Goal: Information Seeking & Learning: Learn about a topic

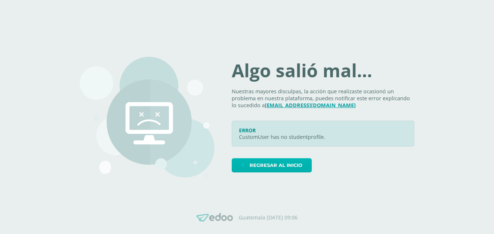
click at [297, 167] on span "Regresar al inicio" at bounding box center [276, 164] width 53 height 13
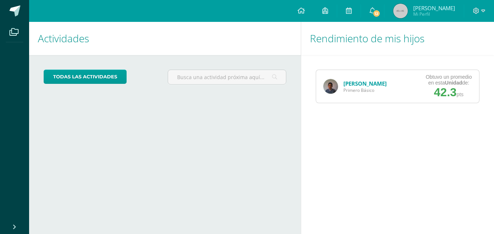
click at [353, 83] on link "[PERSON_NAME]" at bounding box center [364, 83] width 43 height 7
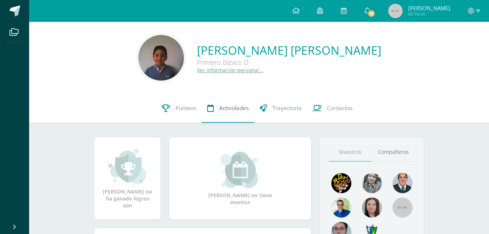
click at [224, 107] on span "Actividades" at bounding box center [233, 108] width 29 height 8
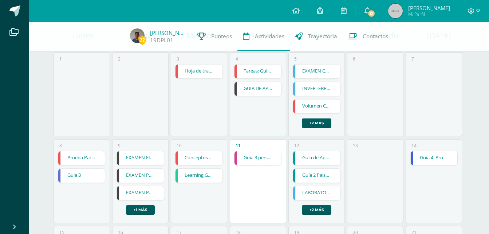
scroll to position [75, 0]
click at [195, 70] on link "Hoja de trabajo 2: Volumen de figuras compuestas" at bounding box center [198, 71] width 47 height 14
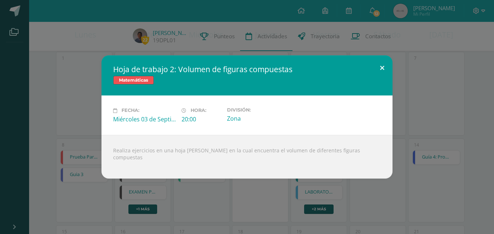
click at [380, 72] on button at bounding box center [382, 67] width 21 height 25
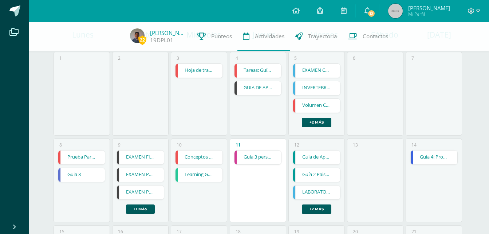
click at [260, 68] on link "Tareas: Guía 2" at bounding box center [257, 71] width 47 height 14
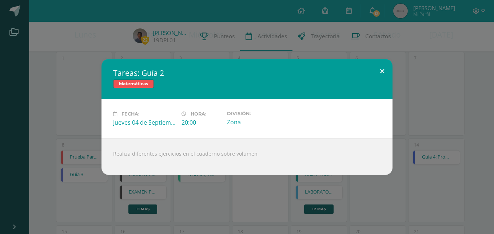
click at [381, 72] on button at bounding box center [382, 71] width 21 height 25
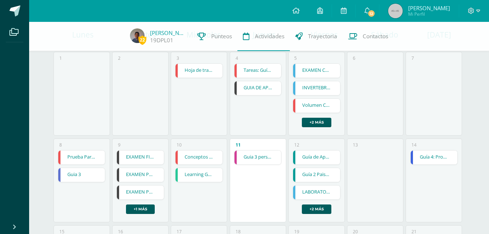
click at [267, 87] on link "GUIA DE APRENDIZAJE 3" at bounding box center [257, 88] width 47 height 14
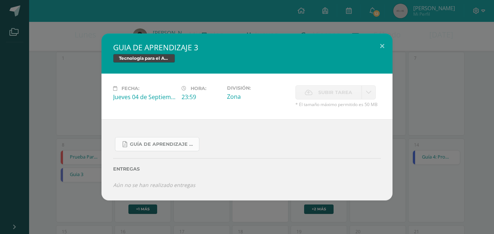
click at [158, 147] on link "Guía De Aprendizaje 3 .pdf" at bounding box center [157, 144] width 84 height 14
click at [382, 47] on button at bounding box center [382, 45] width 21 height 25
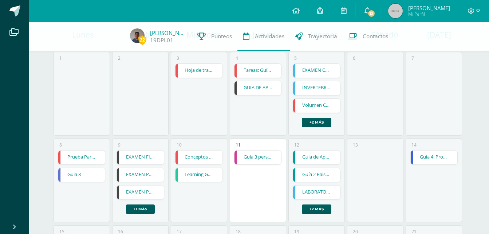
click at [312, 71] on link "EXAMEN CORTO" at bounding box center [316, 71] width 47 height 14
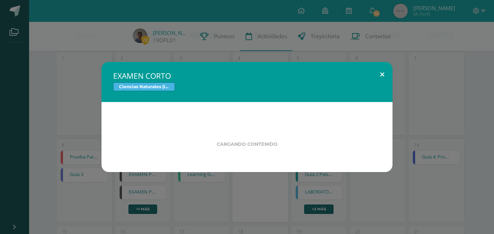
click at [381, 74] on button at bounding box center [382, 74] width 21 height 25
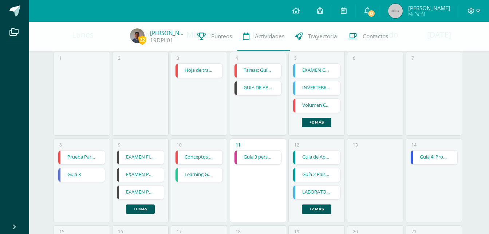
click at [327, 87] on link "INVERTEBRADOS" at bounding box center [316, 88] width 47 height 14
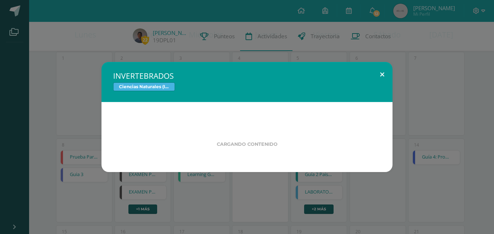
click at [382, 73] on button at bounding box center [382, 74] width 21 height 25
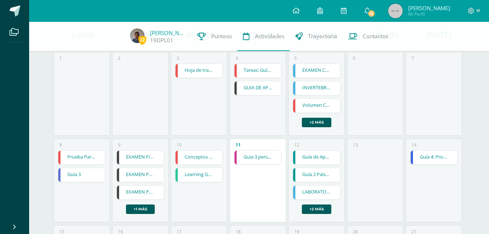
click at [321, 107] on link "Volumen Compuesto" at bounding box center [316, 106] width 47 height 14
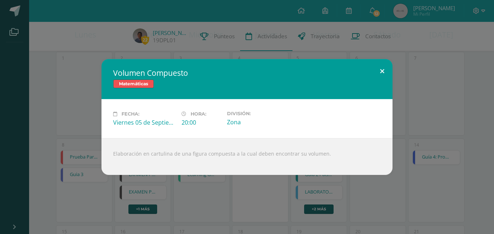
click at [379, 73] on button at bounding box center [382, 71] width 21 height 25
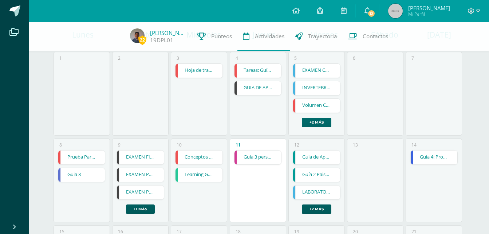
click at [315, 124] on link "+2 más" at bounding box center [316, 122] width 29 height 9
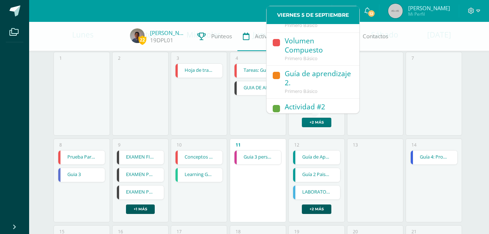
scroll to position [48, 0]
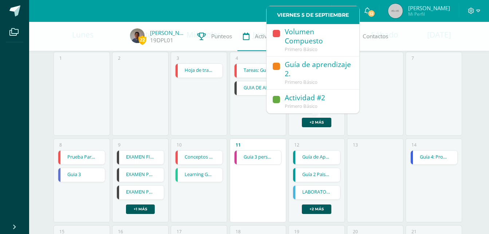
click at [287, 75] on div "Guía de aprendizaje 2." at bounding box center [317, 69] width 67 height 19
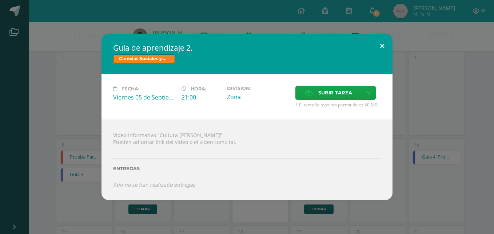
click at [385, 47] on button at bounding box center [382, 46] width 21 height 25
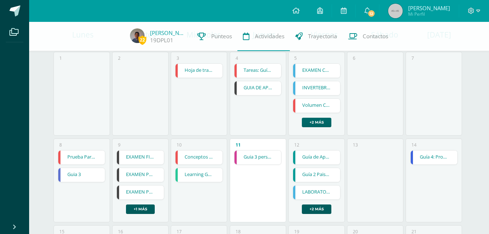
click at [320, 122] on link "+2 más" at bounding box center [316, 122] width 29 height 9
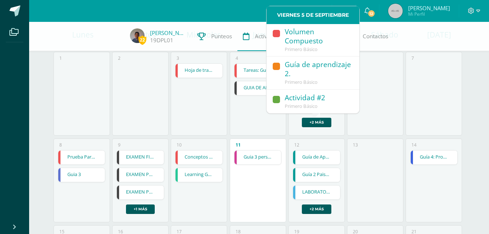
click at [315, 103] on span "Primero Básico" at bounding box center [300, 106] width 33 height 7
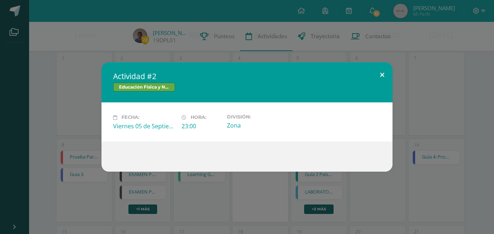
click at [380, 74] on button at bounding box center [382, 74] width 21 height 25
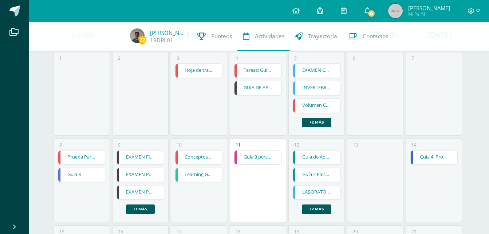
click at [80, 157] on link "Prueba Parcial" at bounding box center [81, 157] width 47 height 14
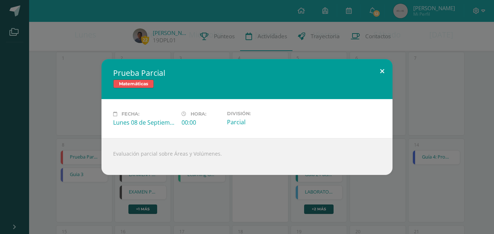
click at [381, 75] on button at bounding box center [382, 71] width 21 height 25
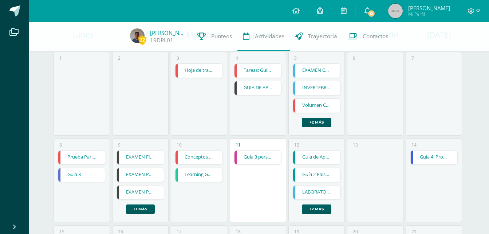
click at [70, 176] on link "Guia 3" at bounding box center [81, 175] width 47 height 14
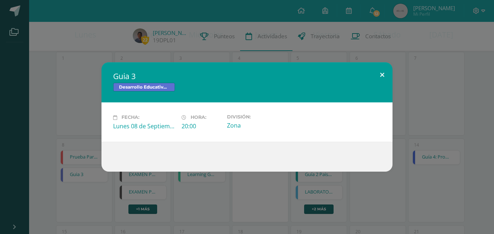
click at [381, 72] on button at bounding box center [382, 74] width 21 height 25
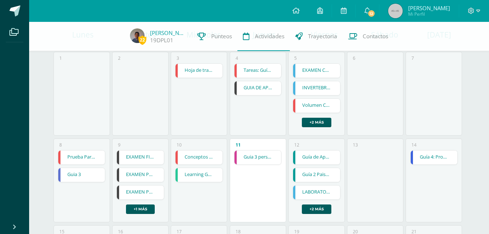
click at [134, 161] on link "EXAMEN FINAL IV UNIDAD" at bounding box center [140, 157] width 47 height 14
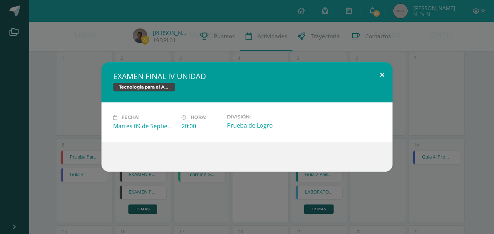
click at [382, 75] on button at bounding box center [382, 74] width 21 height 25
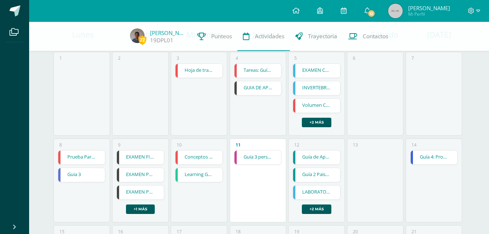
click at [138, 175] on link "EXAMEN PARCIAL PRACTICO" at bounding box center [140, 175] width 47 height 14
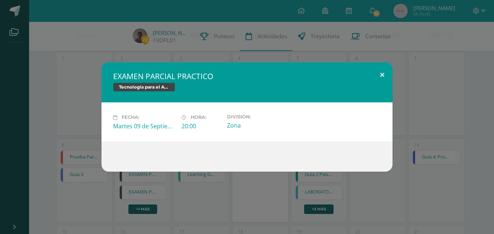
click at [384, 73] on button at bounding box center [382, 74] width 21 height 25
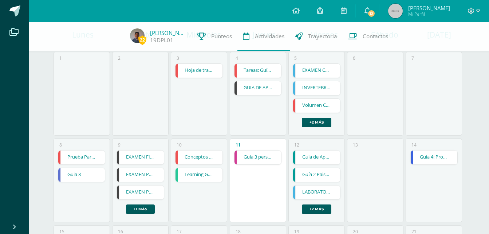
click at [135, 195] on link "EXAMEN PARCIAL 1 QUIZIZZ" at bounding box center [140, 192] width 47 height 14
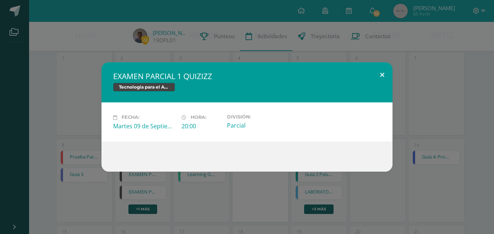
click at [379, 73] on button at bounding box center [382, 74] width 21 height 25
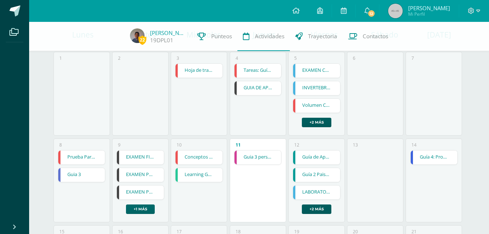
click at [133, 207] on link "+1 más" at bounding box center [140, 208] width 29 height 9
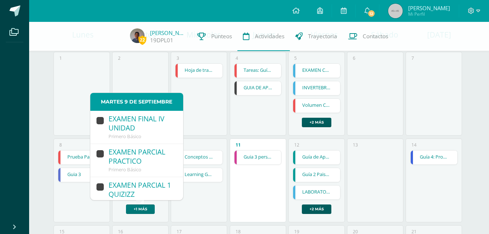
scroll to position [43, 0]
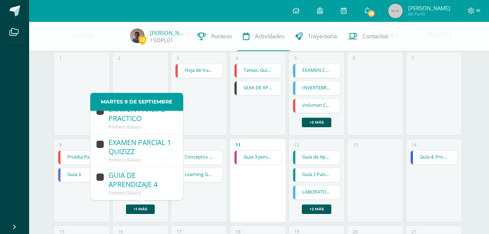
click at [125, 152] on div "EXAMEN PARCIAL 1 QUIZIZZ" at bounding box center [141, 147] width 67 height 19
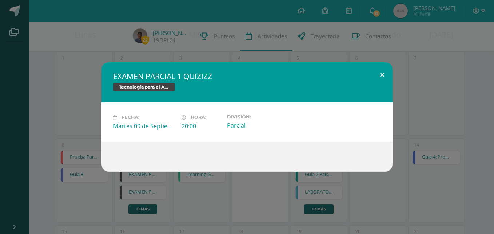
click at [378, 73] on button at bounding box center [382, 74] width 21 height 25
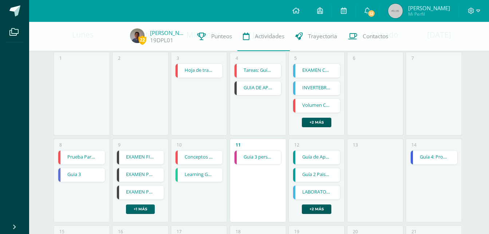
click at [137, 208] on link "+1 más" at bounding box center [140, 208] width 29 height 9
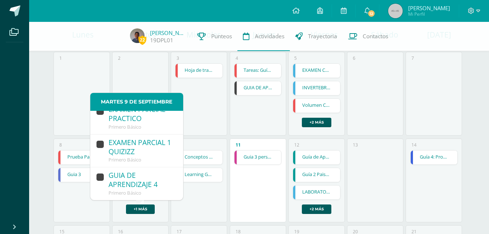
click at [138, 186] on div "GUIA DE APRENDIZAJE 4" at bounding box center [141, 180] width 67 height 19
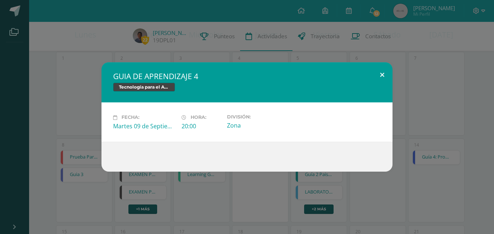
click at [382, 73] on button at bounding box center [382, 74] width 21 height 25
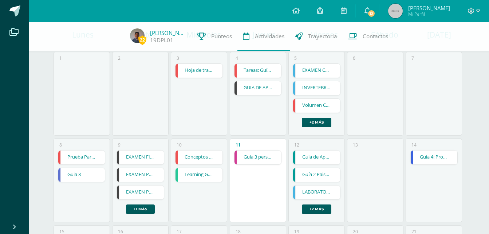
click at [190, 163] on link "Conceptos de Álgebra: Glosario" at bounding box center [198, 157] width 47 height 14
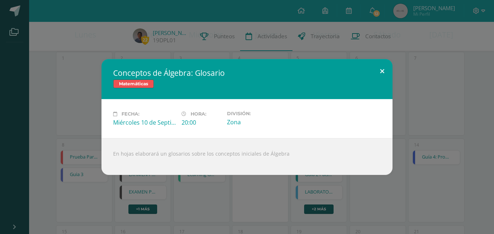
click at [381, 71] on button at bounding box center [382, 71] width 21 height 25
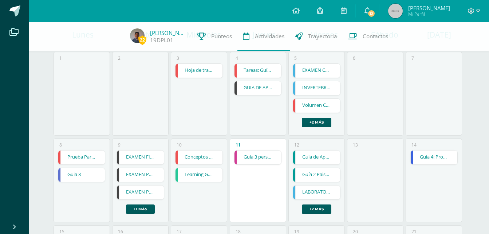
click at [204, 157] on link "Conceptos de Álgebra: Glosario" at bounding box center [198, 157] width 47 height 14
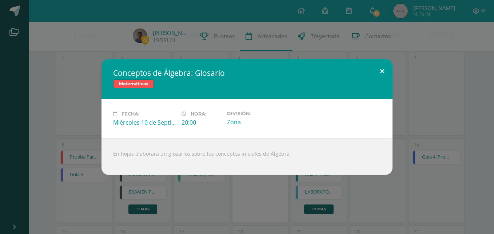
click at [384, 72] on button at bounding box center [382, 71] width 21 height 25
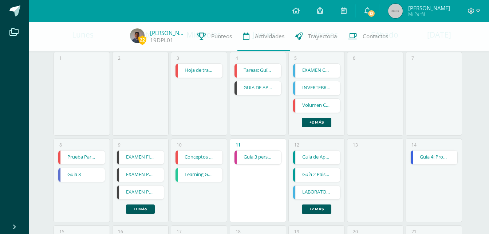
click at [312, 159] on link "Guía de Aprendizaje No. 3" at bounding box center [316, 157] width 47 height 14
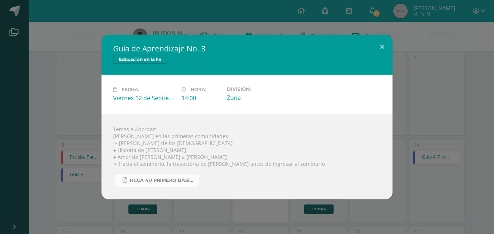
click at [167, 180] on span "HCCA 4U PRIMERO BÁSICO 2025-3.pdf" at bounding box center [162, 180] width 65 height 6
click at [383, 47] on button at bounding box center [382, 47] width 21 height 25
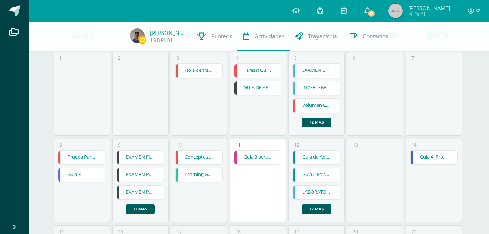
click at [312, 176] on link "Guía 2 Paisaje" at bounding box center [316, 175] width 47 height 14
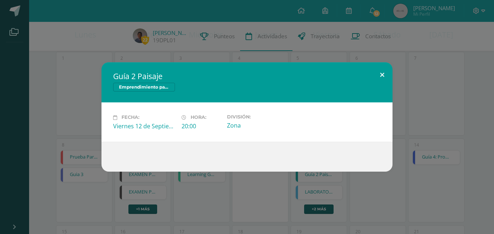
click at [382, 72] on button at bounding box center [382, 74] width 21 height 25
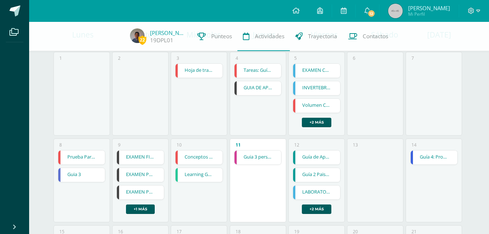
click at [311, 194] on link "LABORATORIO" at bounding box center [316, 192] width 47 height 14
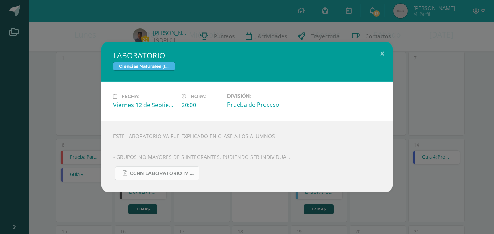
click at [162, 175] on span "CCNN LABORATORIO IV UNIDAD.pdf" at bounding box center [162, 173] width 65 height 6
click at [380, 55] on button at bounding box center [382, 53] width 21 height 25
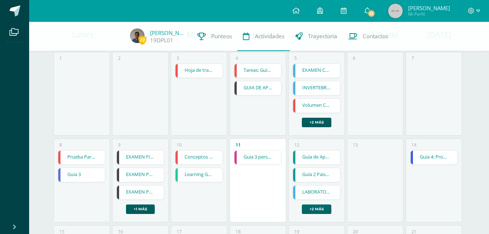
click at [314, 208] on link "+2 más" at bounding box center [316, 208] width 29 height 9
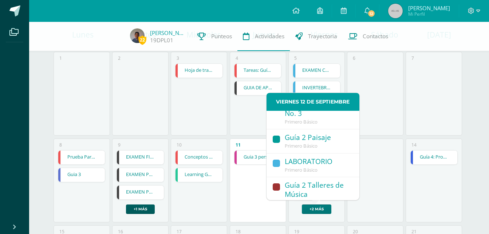
scroll to position [48, 0]
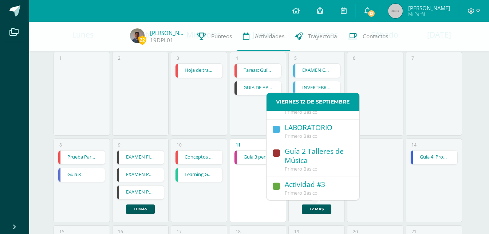
click at [307, 160] on div "Guía 2 Talleres de Música" at bounding box center [317, 156] width 67 height 19
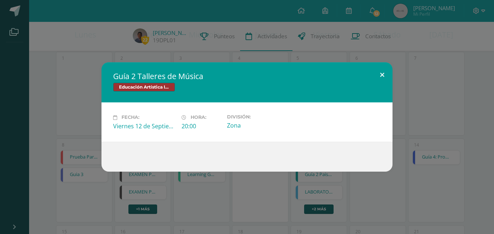
click at [384, 75] on button at bounding box center [382, 74] width 21 height 25
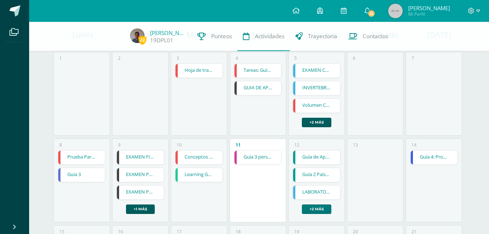
click at [317, 208] on link "+2 más" at bounding box center [316, 208] width 29 height 9
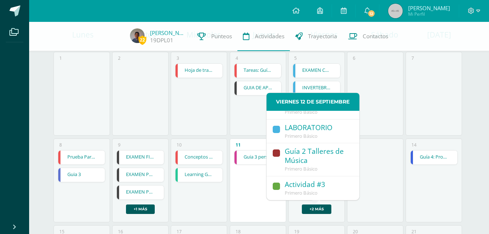
click at [311, 187] on div "Actividad #3" at bounding box center [317, 185] width 67 height 10
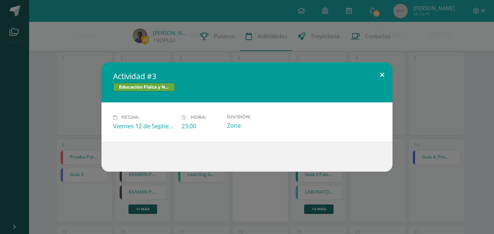
click at [382, 79] on button at bounding box center [382, 74] width 21 height 25
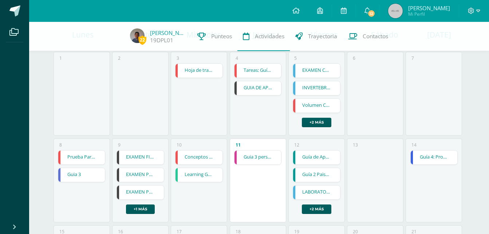
click at [426, 156] on link "Guía 4: Proyecto para exposición" at bounding box center [433, 157] width 47 height 14
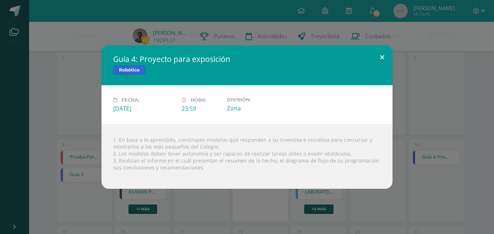
click at [380, 58] on button at bounding box center [382, 57] width 21 height 25
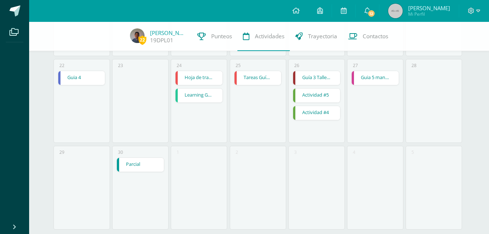
scroll to position [326, 0]
click at [79, 82] on link "Guia 4" at bounding box center [81, 79] width 47 height 14
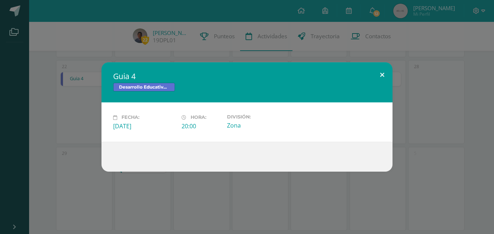
click at [381, 75] on button at bounding box center [382, 74] width 21 height 25
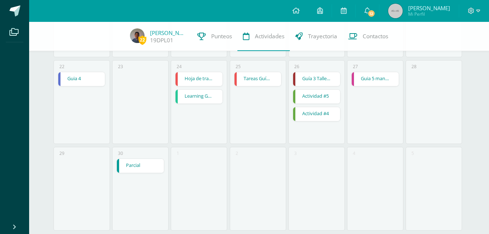
click at [188, 78] on link "Hoja de trabajo Guía 4" at bounding box center [198, 79] width 47 height 14
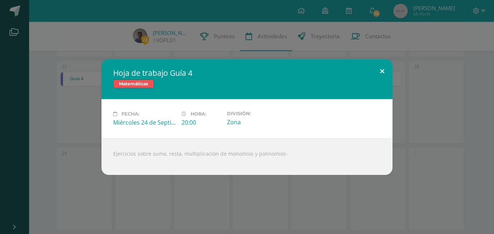
click at [379, 70] on button at bounding box center [382, 71] width 21 height 25
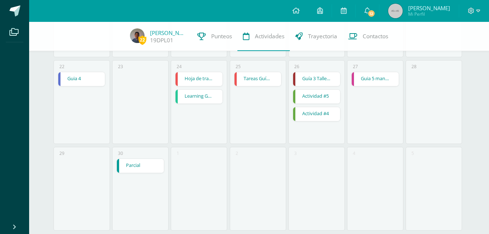
click at [198, 103] on link "Learning Guide 3" at bounding box center [198, 96] width 47 height 14
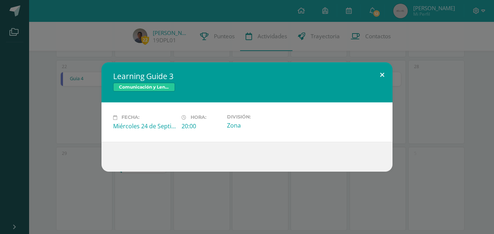
click at [381, 77] on button at bounding box center [382, 74] width 21 height 25
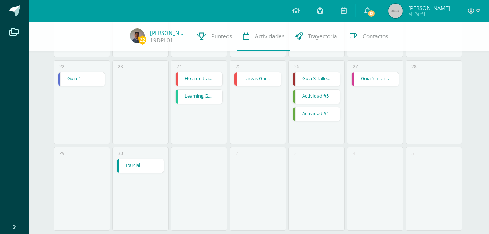
click at [198, 81] on link "Hoja de trabajo Guía 4" at bounding box center [198, 79] width 47 height 14
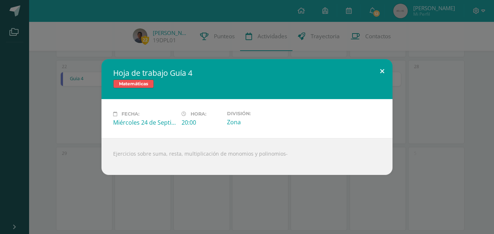
click at [382, 69] on button at bounding box center [382, 71] width 21 height 25
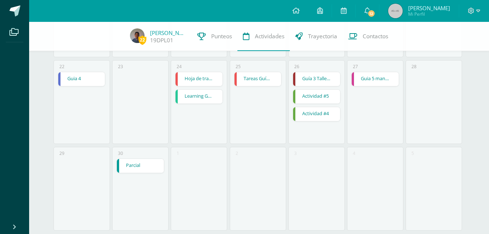
click at [260, 78] on link "Tareas Guías 3 y 4" at bounding box center [257, 79] width 47 height 14
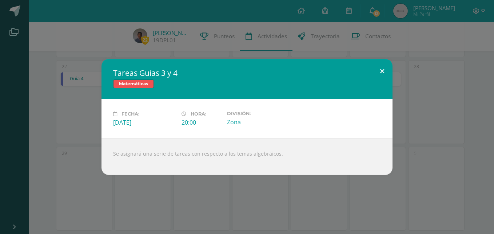
click at [383, 72] on button at bounding box center [382, 71] width 21 height 25
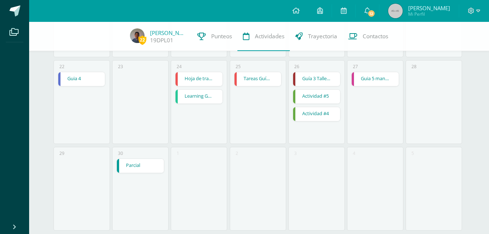
click at [315, 79] on link "Guía 3 Talleres de Música" at bounding box center [316, 79] width 47 height 14
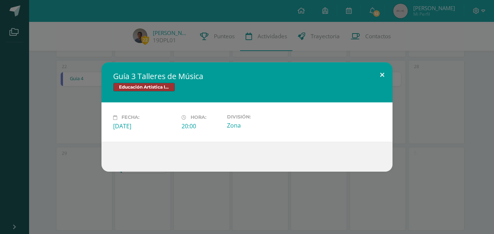
click at [380, 76] on button at bounding box center [382, 74] width 21 height 25
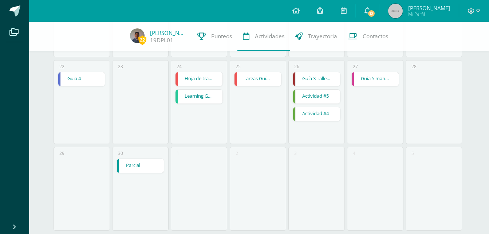
click at [320, 99] on link "Actividad #5" at bounding box center [316, 96] width 47 height 14
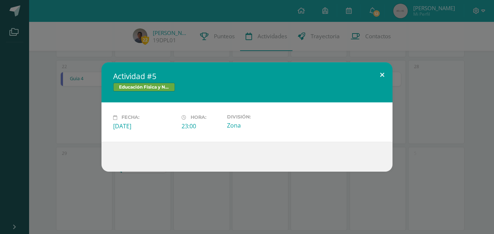
click at [383, 76] on button at bounding box center [382, 74] width 21 height 25
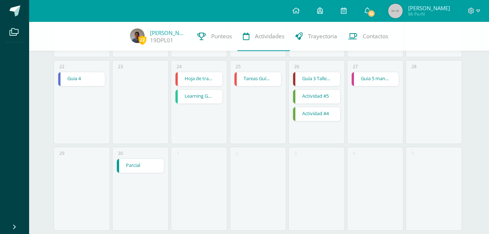
click at [321, 115] on link "Actividad #4" at bounding box center [316, 114] width 47 height 14
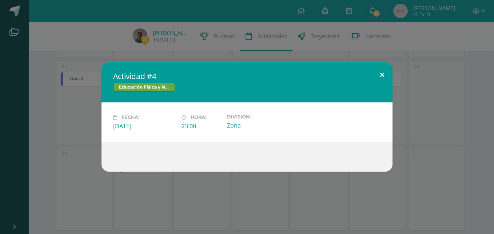
click at [382, 77] on button at bounding box center [382, 74] width 21 height 25
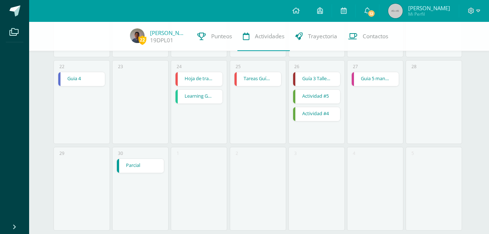
click at [381, 77] on link "Guia 5 manga" at bounding box center [374, 79] width 47 height 14
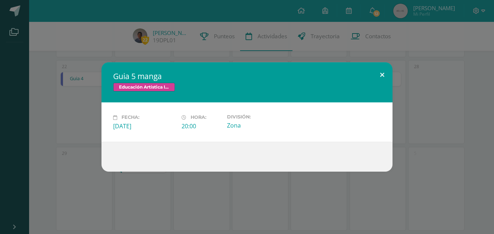
click at [381, 78] on button at bounding box center [382, 74] width 21 height 25
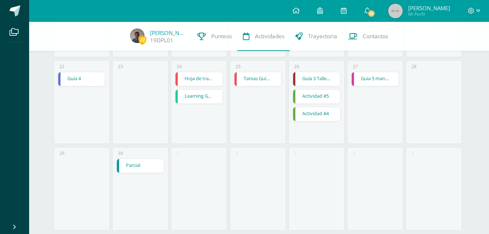
click at [135, 167] on link "Parcial" at bounding box center [140, 166] width 47 height 14
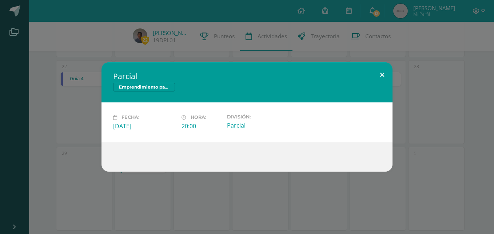
click at [383, 72] on button at bounding box center [382, 74] width 21 height 25
